Goal: Task Accomplishment & Management: Use online tool/utility

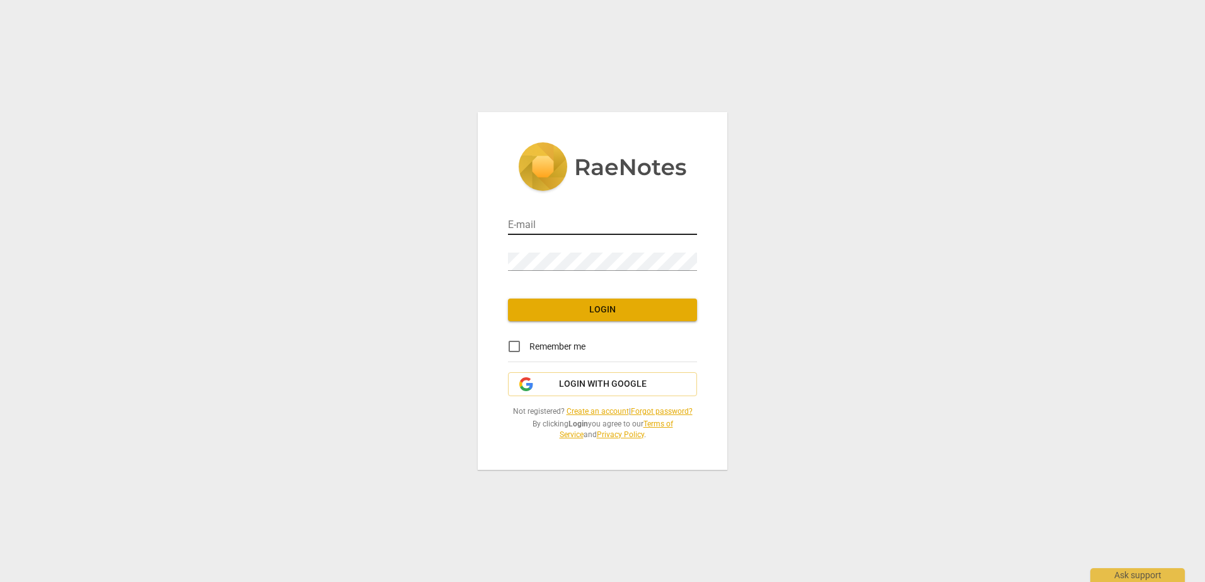
click at [592, 220] on input "email" at bounding box center [602, 226] width 189 height 18
click at [681, 218] on input "rozengarten-[PERSON_NAME]" at bounding box center [602, 226] width 189 height 18
type input "[EMAIL_ADDRESS][PERSON_NAME][DOMAIN_NAME]"
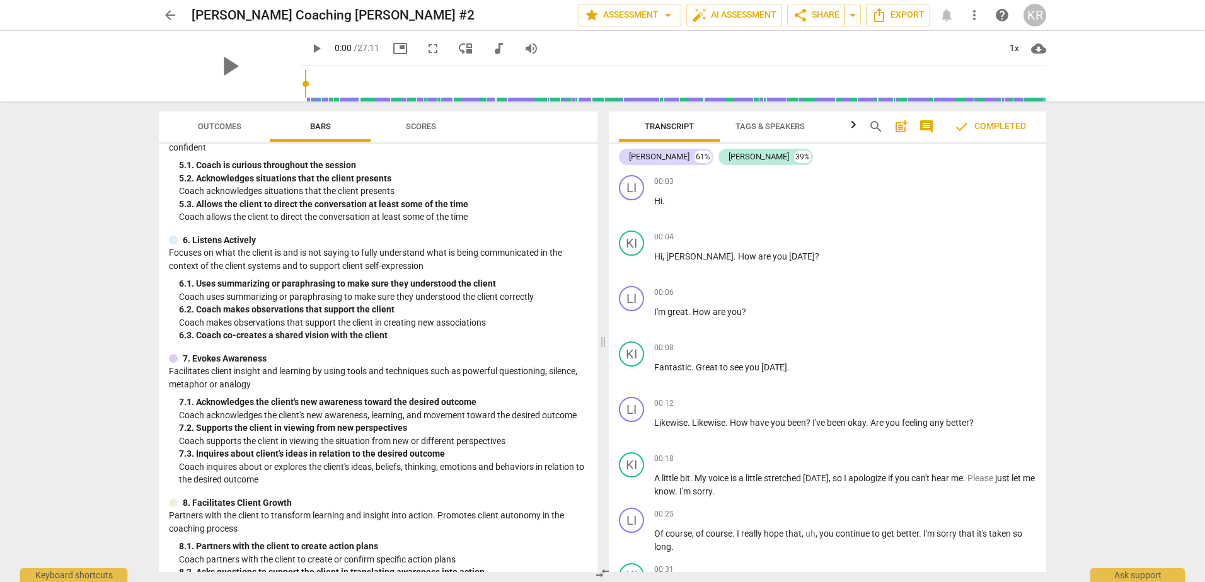
scroll to position [479, 0]
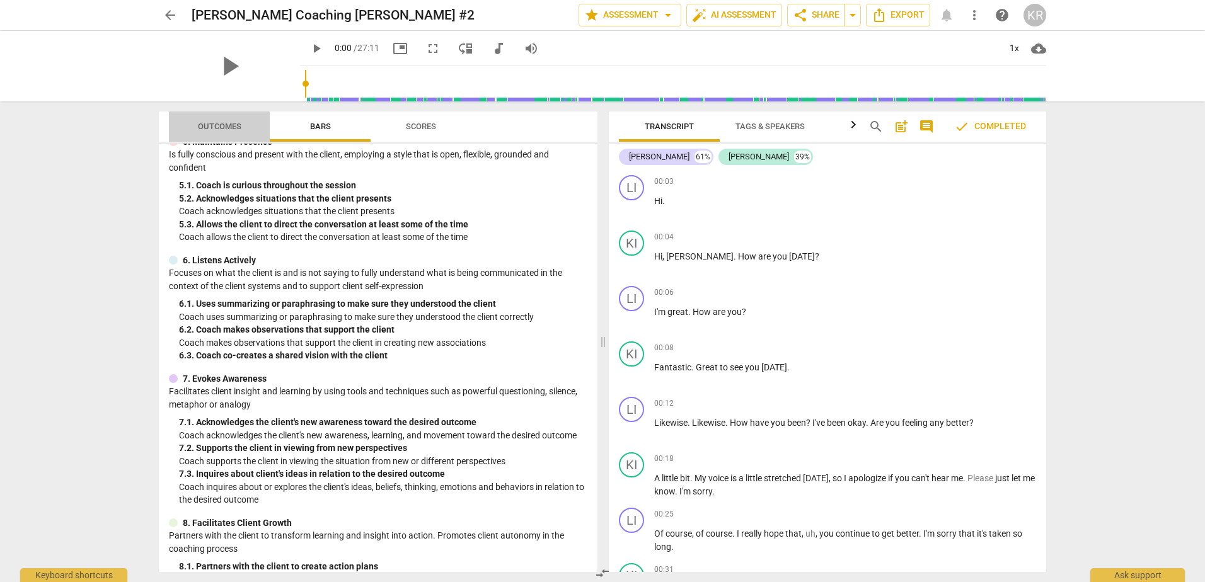
click at [213, 125] on span "Outcomes" at bounding box center [219, 126] width 43 height 9
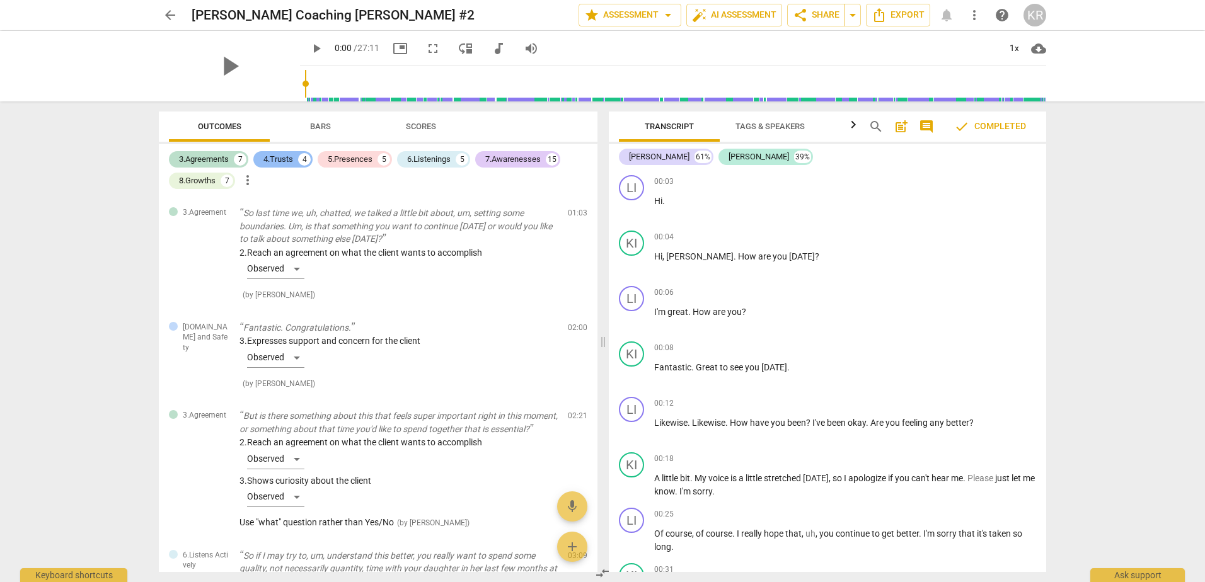
click at [287, 157] on div "4.Trusts" at bounding box center [278, 159] width 30 height 13
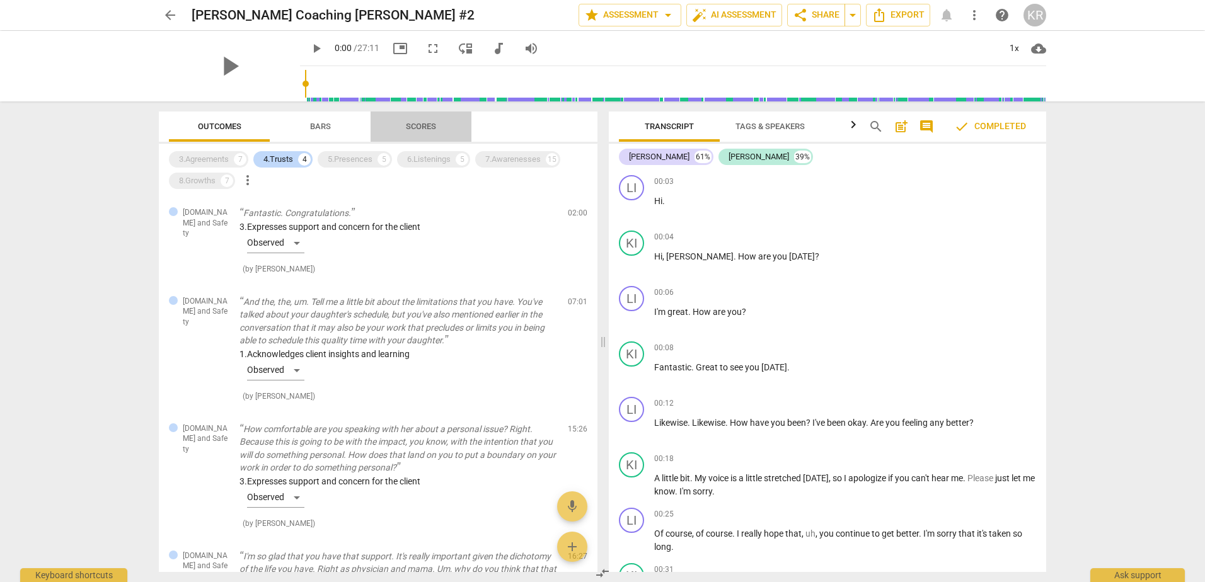
click at [420, 124] on span "Scores" at bounding box center [421, 126] width 30 height 9
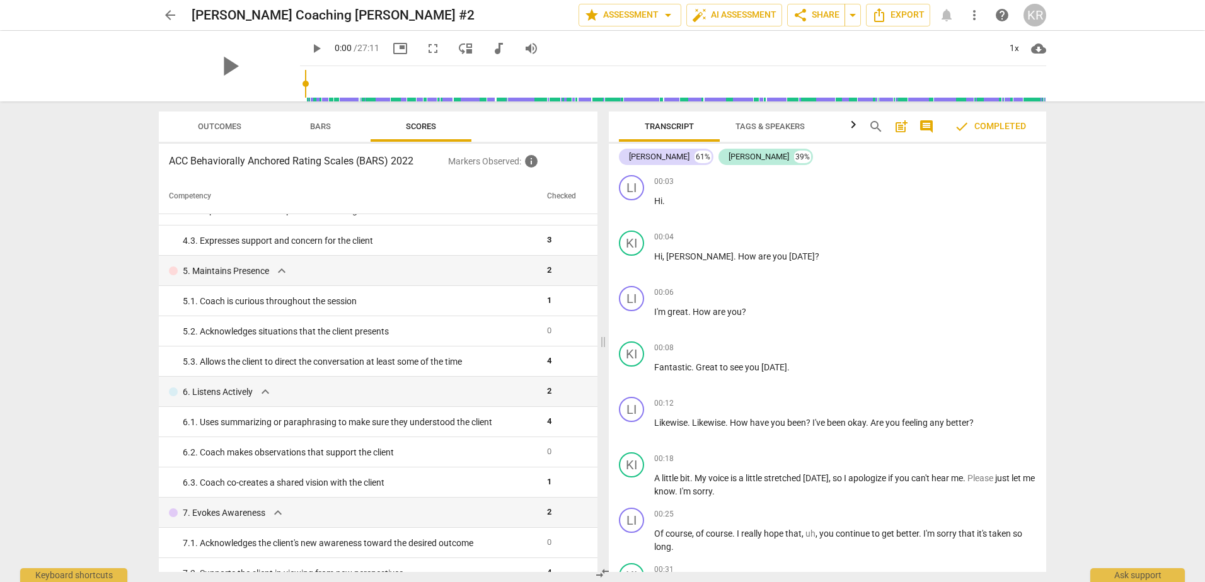
scroll to position [331, 0]
